Goal: Find specific page/section: Find specific page/section

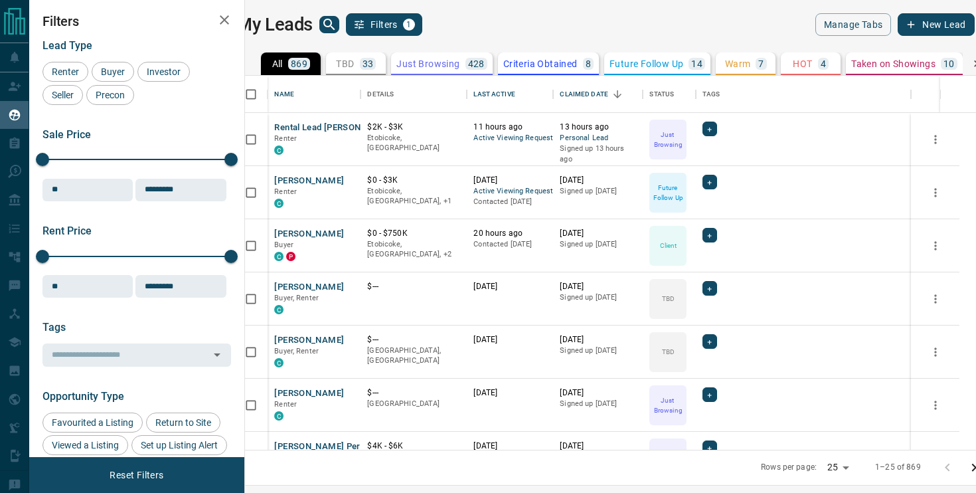
scroll to position [374, 725]
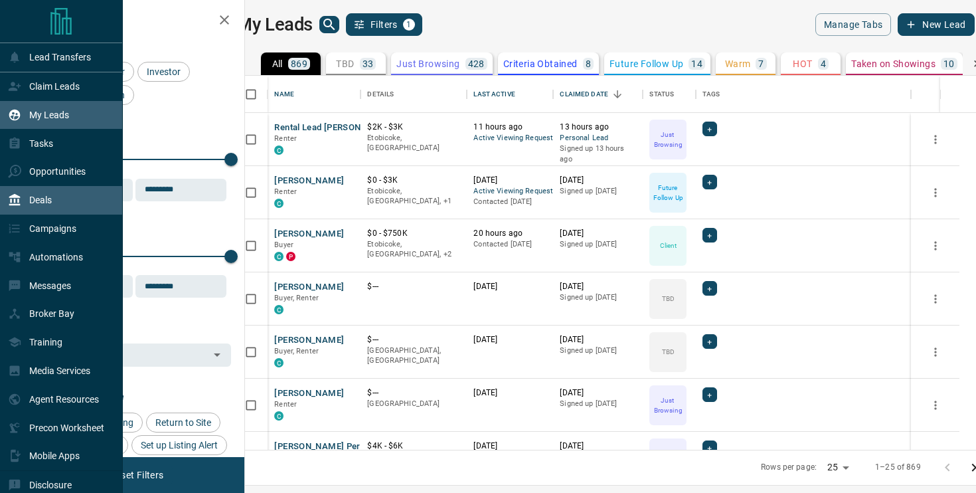
click at [56, 205] on div "Deals" at bounding box center [61, 200] width 123 height 29
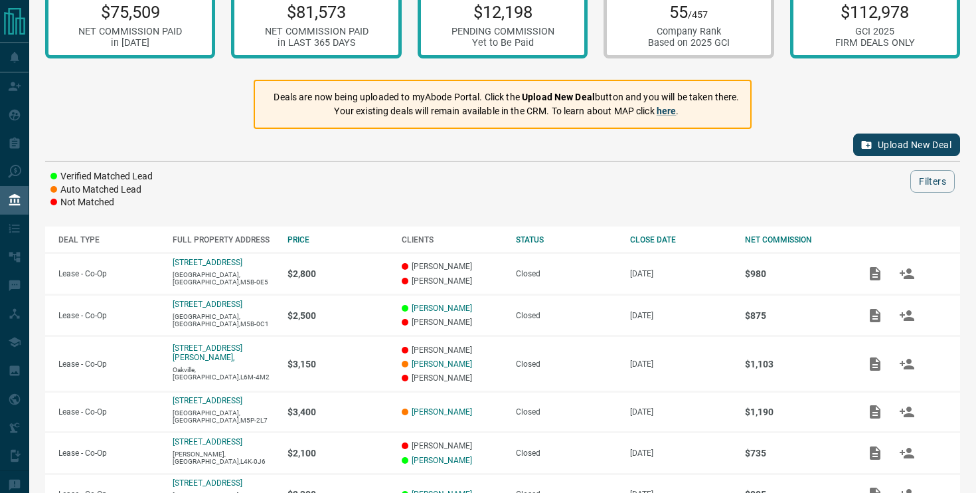
scroll to position [32, 0]
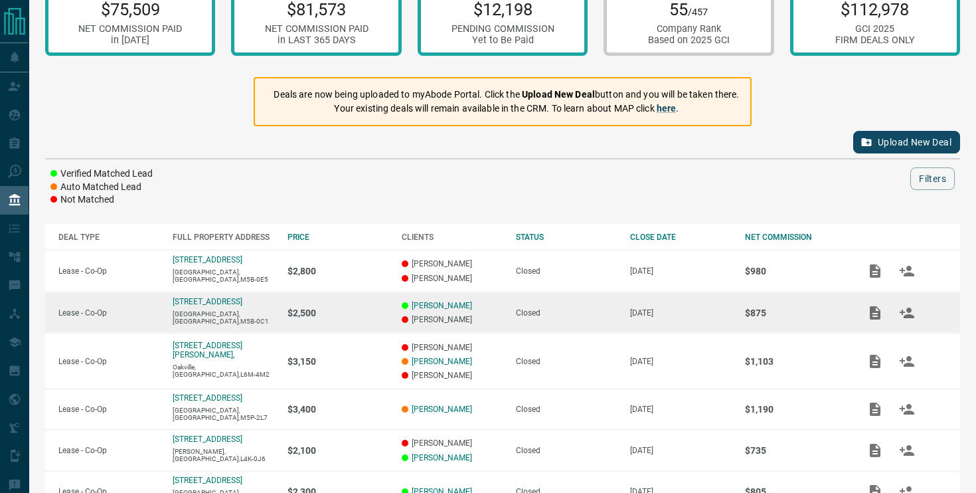
click at [276, 323] on td "$2,500" at bounding box center [331, 313] width 114 height 42
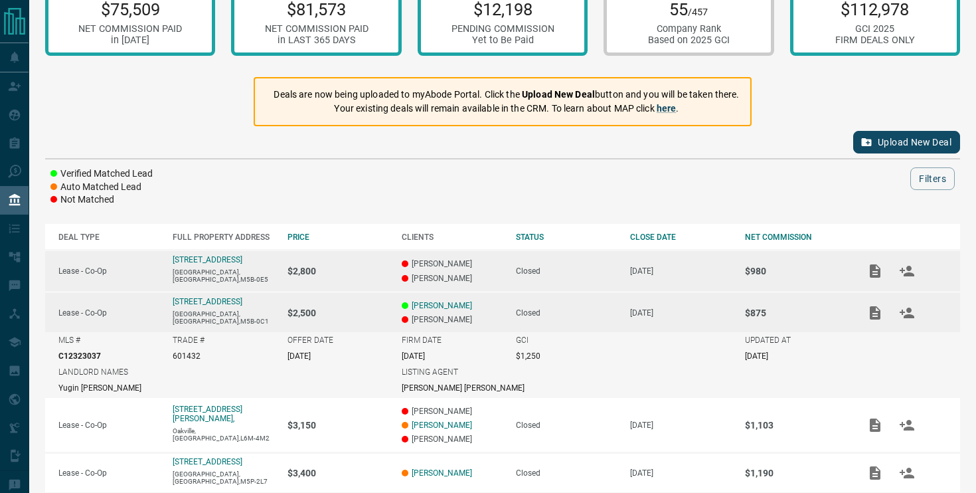
click at [163, 282] on td "[STREET_ADDRESS]" at bounding box center [216, 271] width 114 height 42
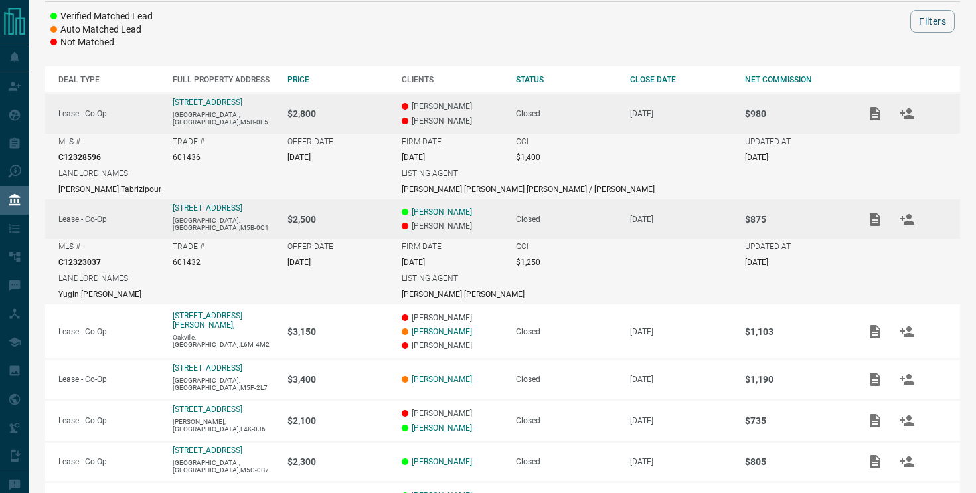
scroll to position [193, 0]
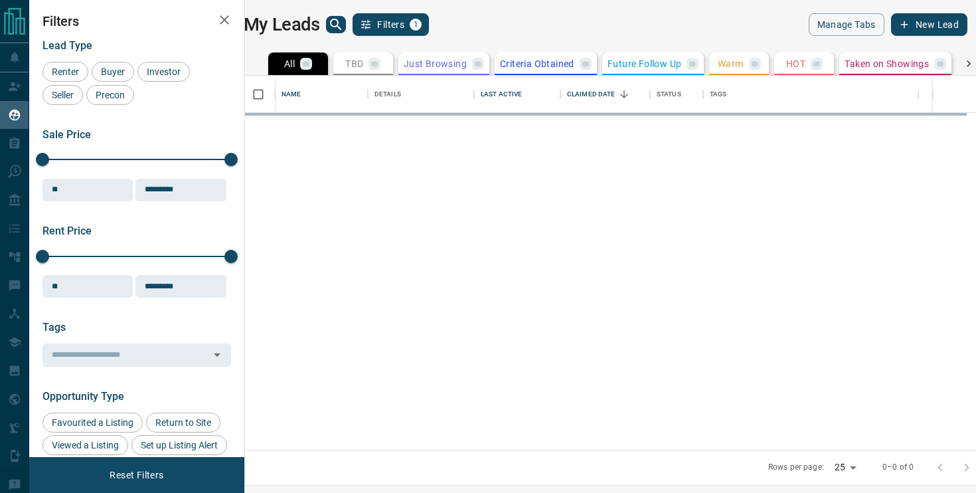
scroll to position [374, 725]
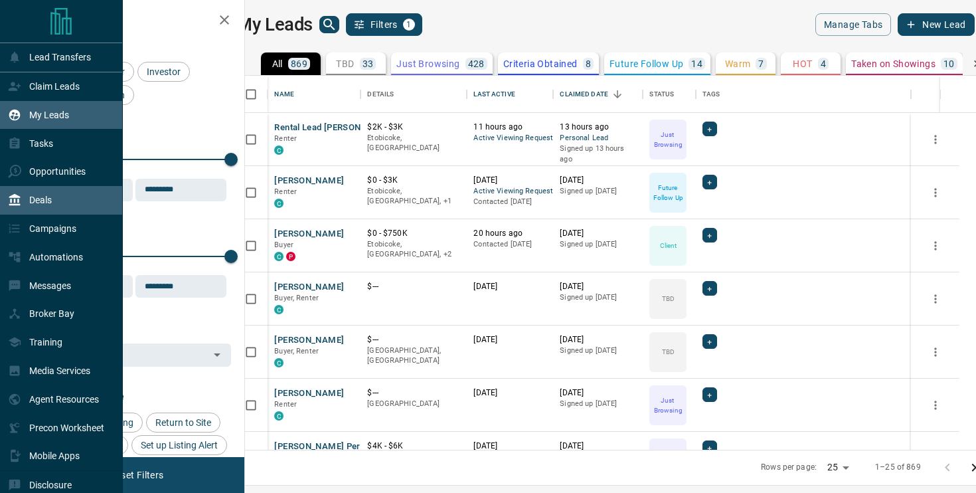
click at [34, 201] on p "Deals" at bounding box center [40, 200] width 23 height 11
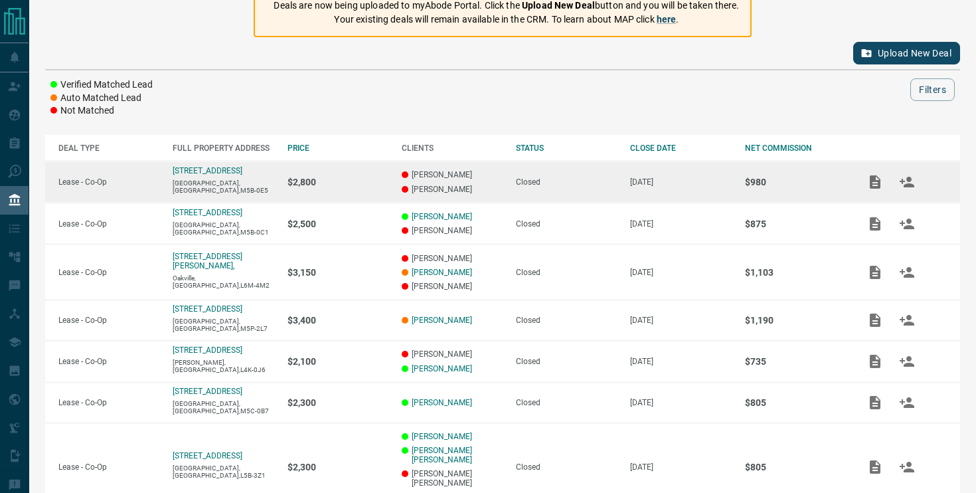
scroll to position [129, 0]
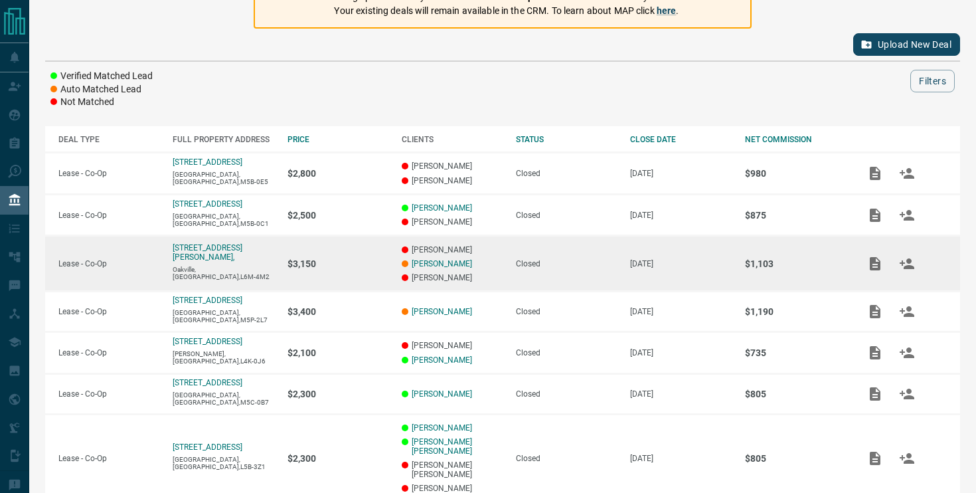
click at [250, 266] on td "[STREET_ADDRESS][PERSON_NAME]" at bounding box center [216, 264] width 114 height 56
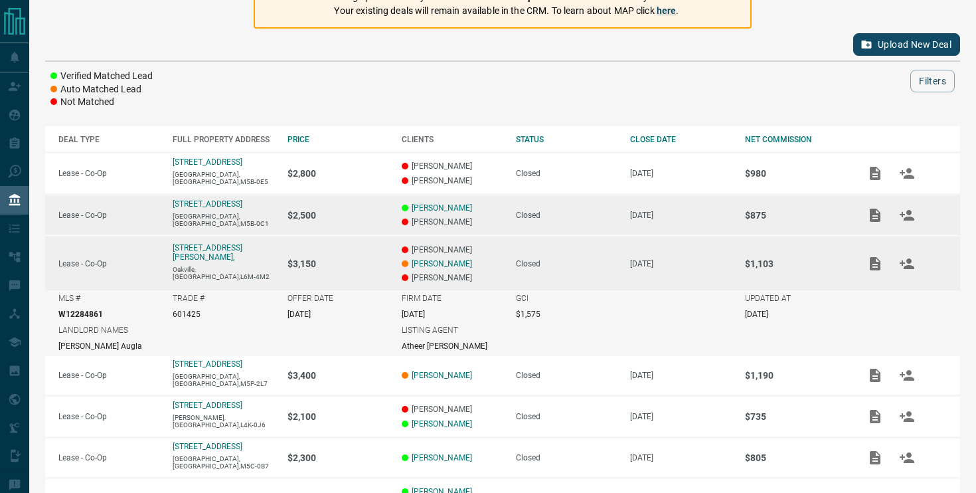
click at [256, 224] on td "[STREET_ADDRESS]" at bounding box center [216, 215] width 114 height 42
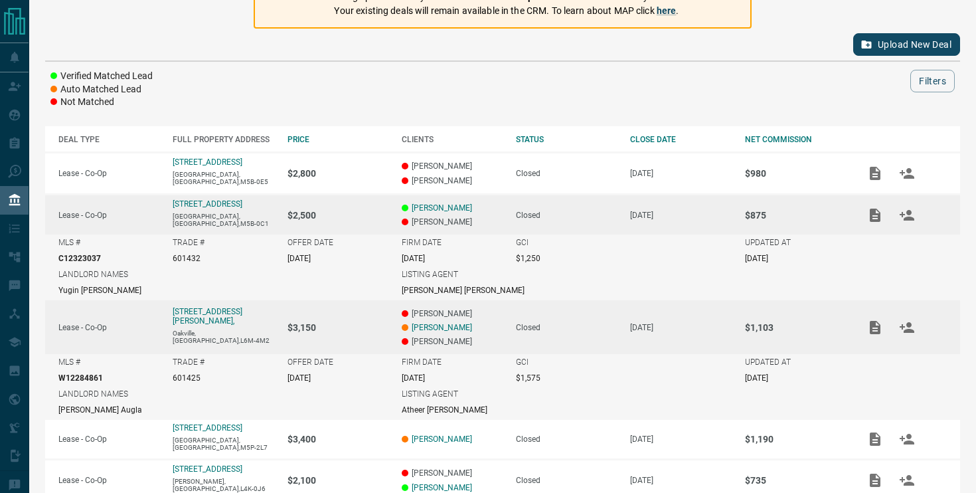
copy p "[STREET_ADDRESS]"
drag, startPoint x: 171, startPoint y: 208, endPoint x: 256, endPoint y: 208, distance: 85.0
click at [256, 208] on td "[STREET_ADDRESS]" at bounding box center [216, 214] width 114 height 41
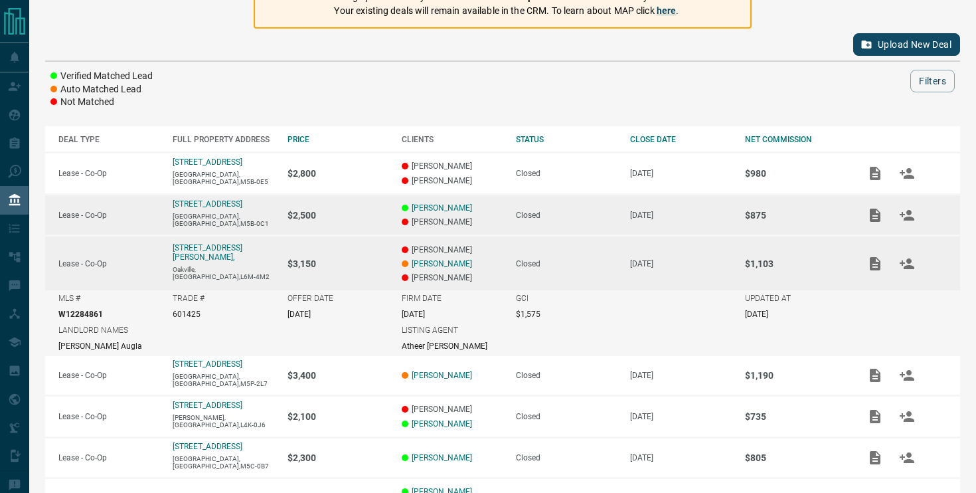
click at [254, 219] on p "[GEOGRAPHIC_DATA],[GEOGRAPHIC_DATA],M5B-0C1" at bounding box center [223, 220] width 101 height 15
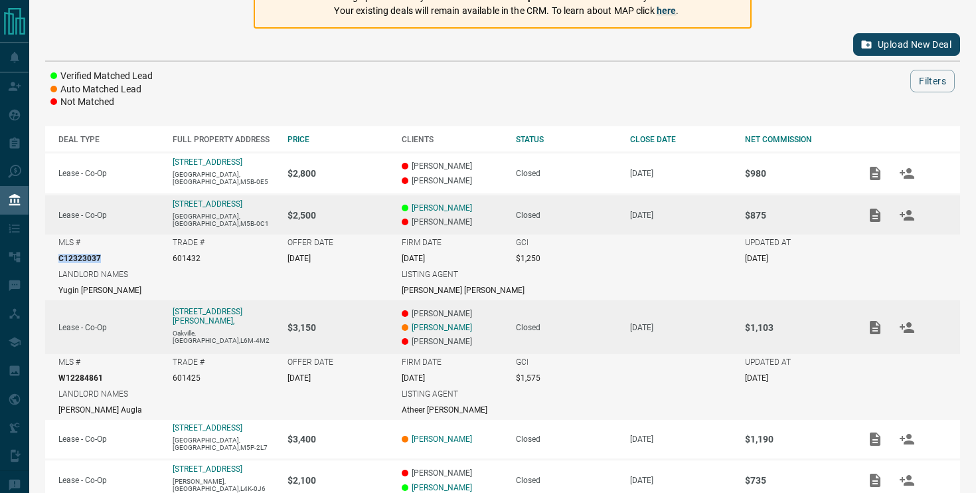
copy p "C12323037"
drag, startPoint x: 106, startPoint y: 256, endPoint x: 56, endPoint y: 256, distance: 49.8
click at [56, 256] on td "MLS # C12323037" at bounding box center [102, 250] width 114 height 32
